Goal: Communication & Community: Participate in discussion

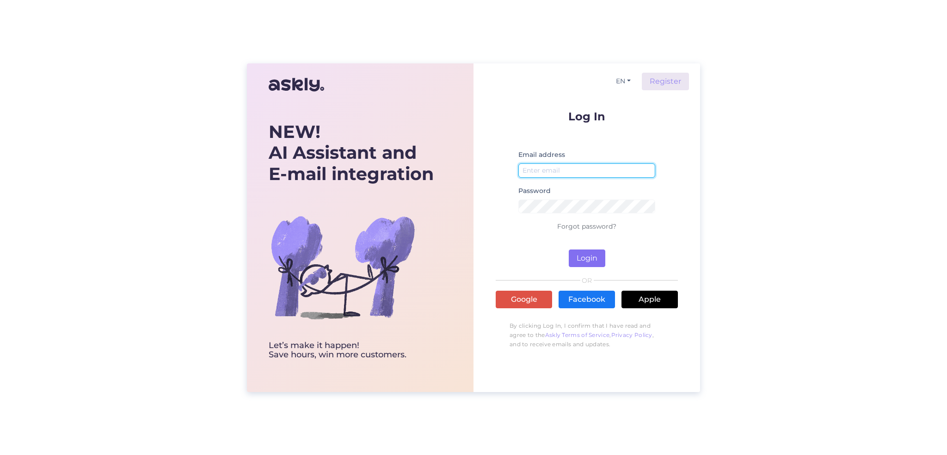
type input "[EMAIL_ADDRESS][DOMAIN_NAME]"
click at [583, 258] on button "Login" at bounding box center [587, 258] width 37 height 18
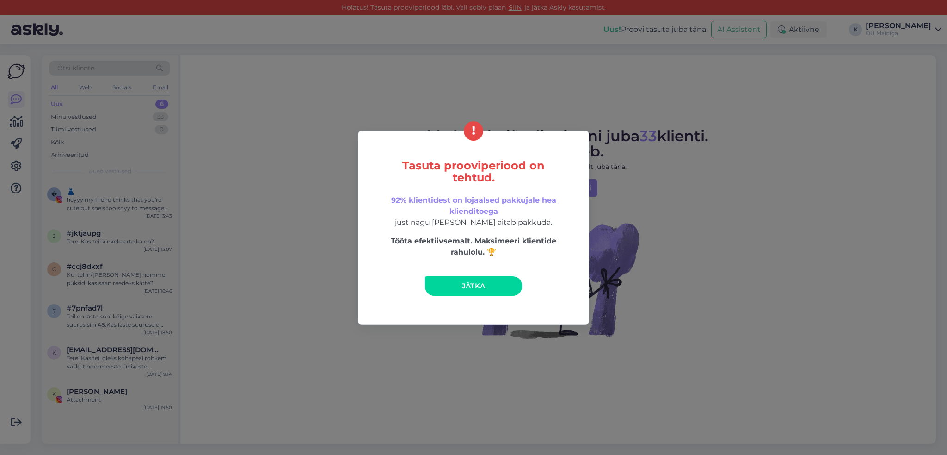
click at [466, 286] on span "Jätka" at bounding box center [474, 285] width 24 height 9
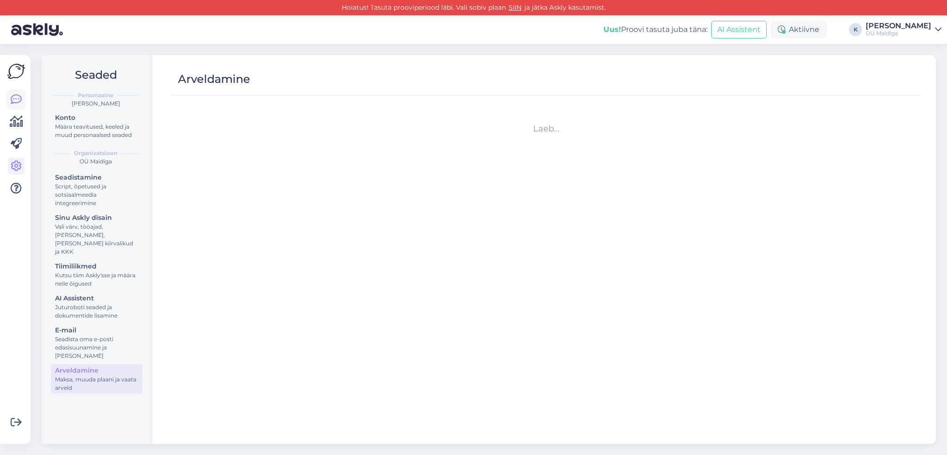
click at [23, 96] on link at bounding box center [16, 99] width 17 height 17
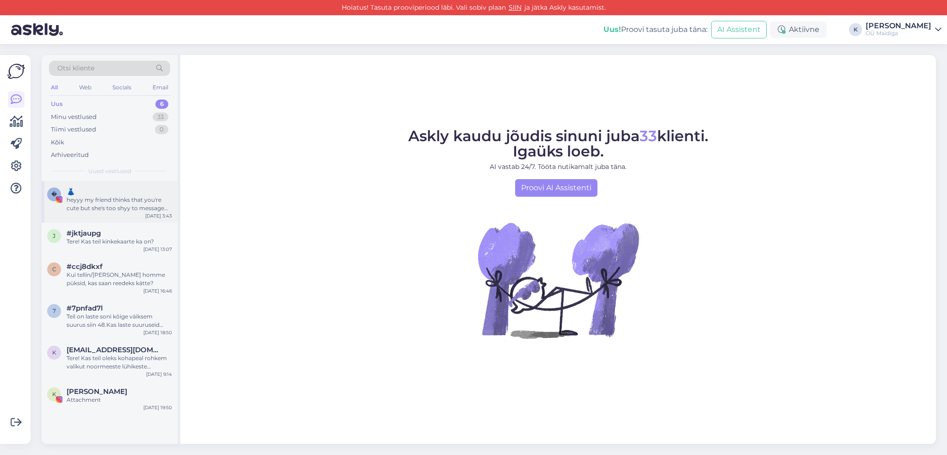
click at [94, 202] on div "heyyy my friend thinks that you're cute but she's too shyy to message you herse…" at bounding box center [119, 204] width 105 height 17
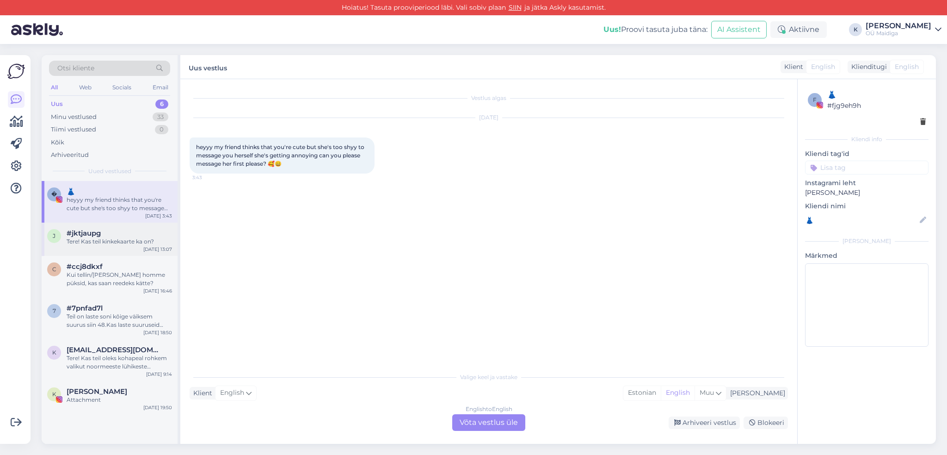
click at [119, 240] on div "Tere! Kas teil kinkekaarte ka on?" at bounding box center [119, 241] width 105 height 8
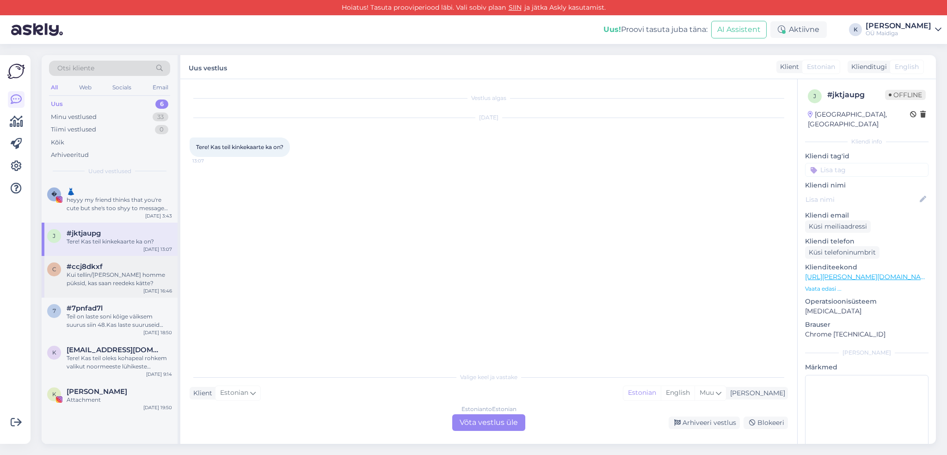
click at [117, 268] on div "#ccj8dkxf" at bounding box center [119, 266] width 105 height 8
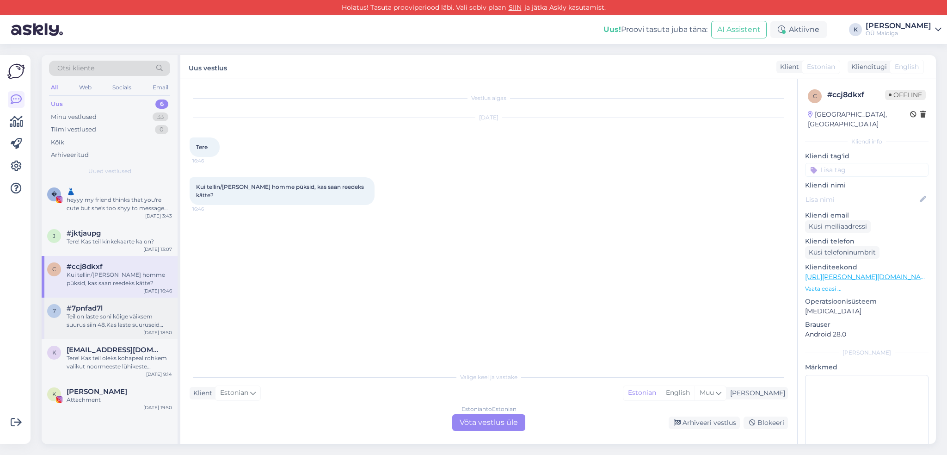
click at [122, 305] on div "#7pnfad7l" at bounding box center [119, 308] width 105 height 8
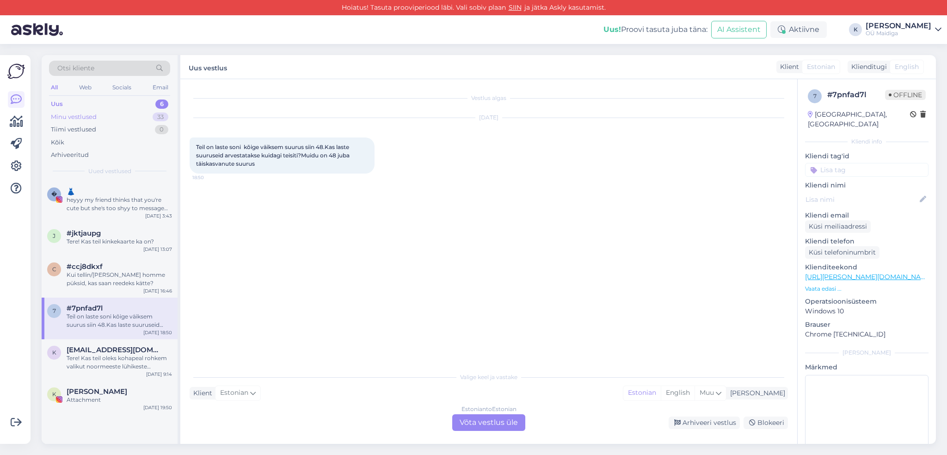
click at [99, 122] on div "Minu vestlused 33" at bounding box center [109, 117] width 121 height 13
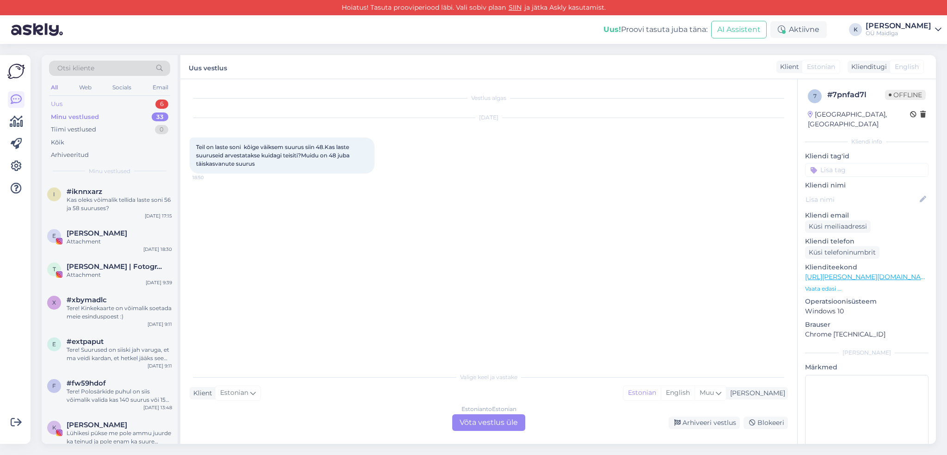
click at [104, 103] on div "Uus 6" at bounding box center [109, 104] width 121 height 13
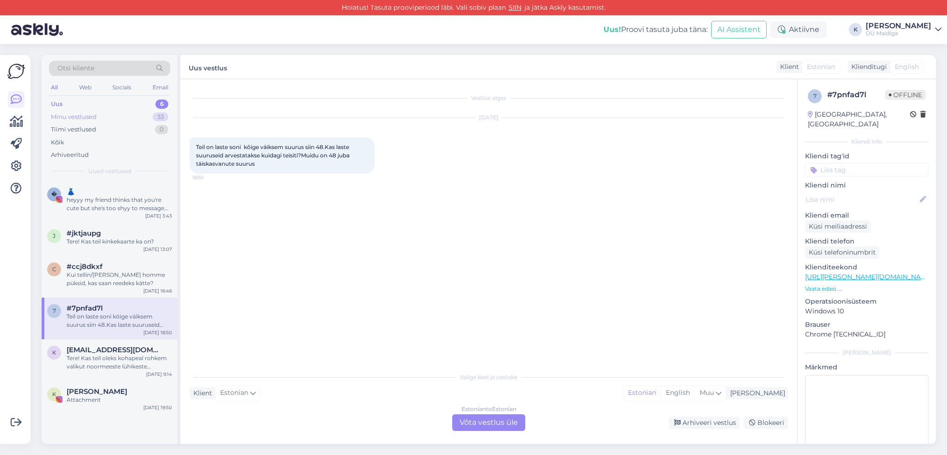
click at [105, 117] on div "Minu vestlused 33" at bounding box center [109, 117] width 121 height 13
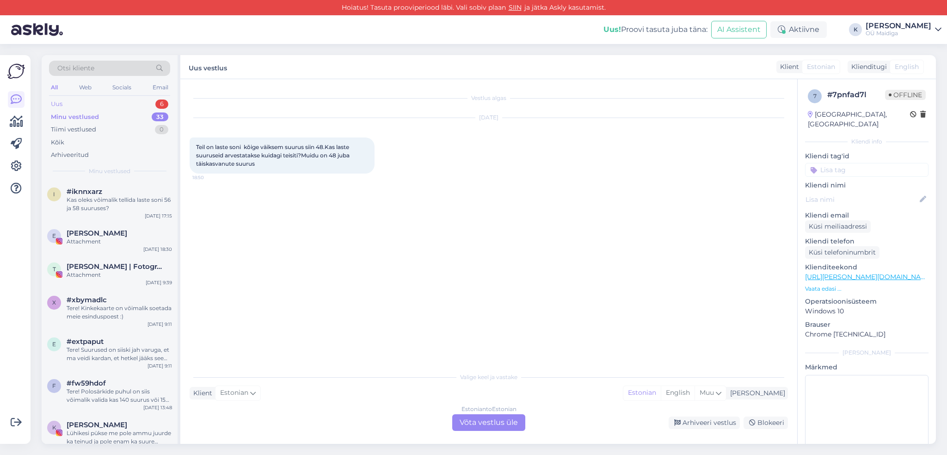
click at [122, 107] on div "Uus 6" at bounding box center [109, 104] width 121 height 13
